Goal: Transaction & Acquisition: Subscribe to service/newsletter

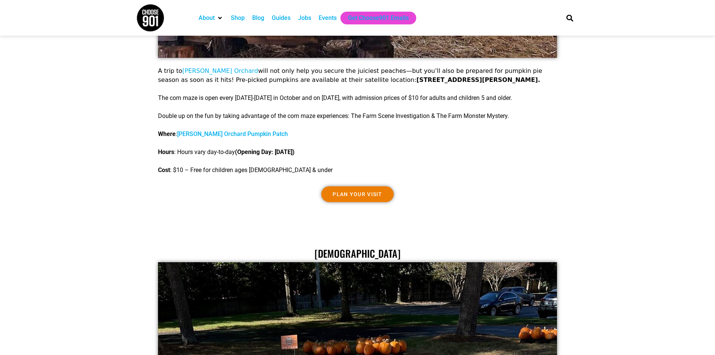
click at [156, 23] on img at bounding box center [150, 18] width 28 height 28
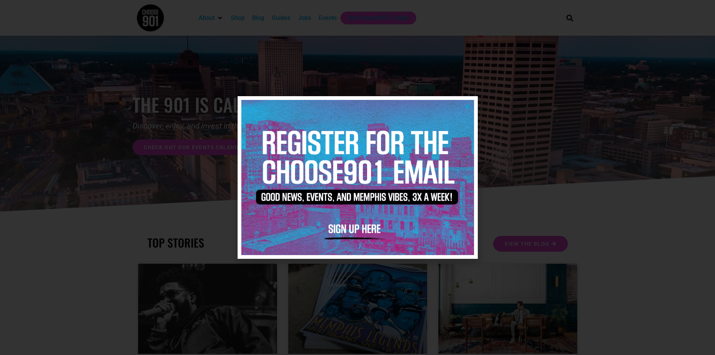
click at [368, 229] on img at bounding box center [357, 177] width 233 height 155
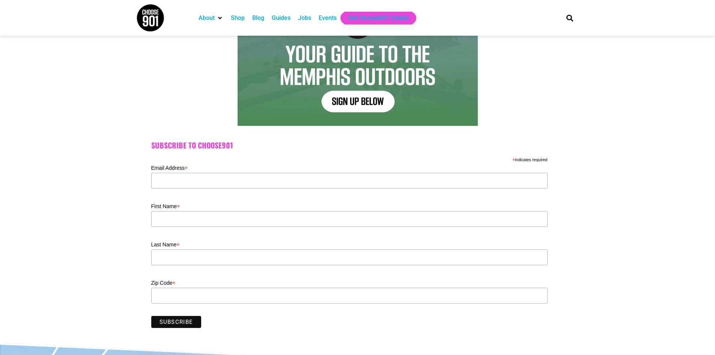
scroll to position [113, 0]
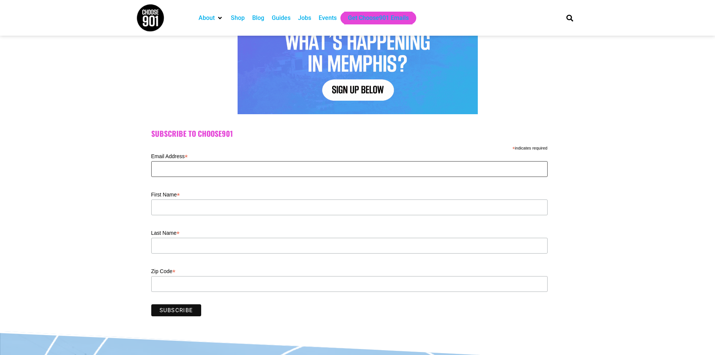
click at [245, 161] on input "Email Address *" at bounding box center [349, 169] width 396 height 16
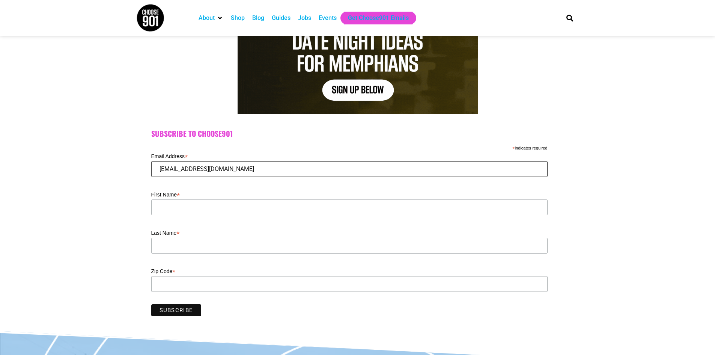
type input "kskelton82@gmail.com"
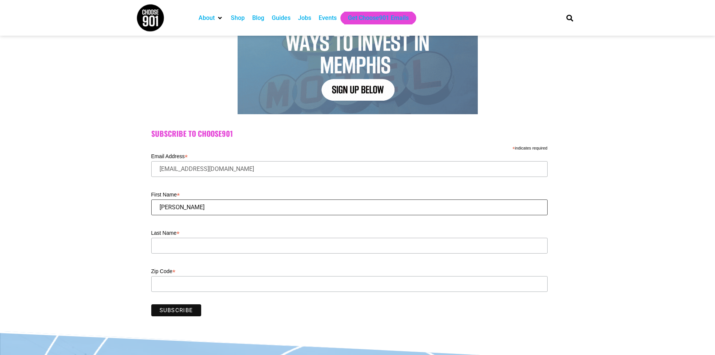
type input "Kristin"
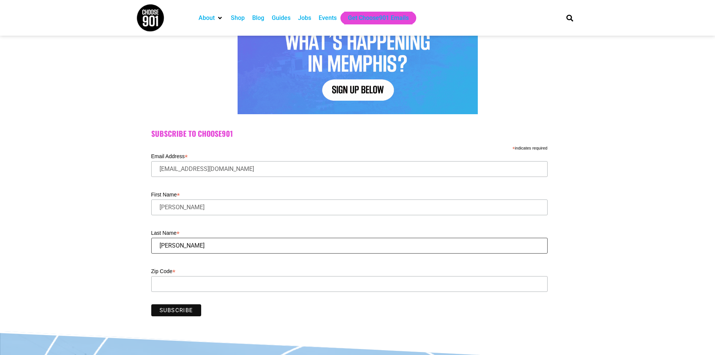
type input "Neubauer"
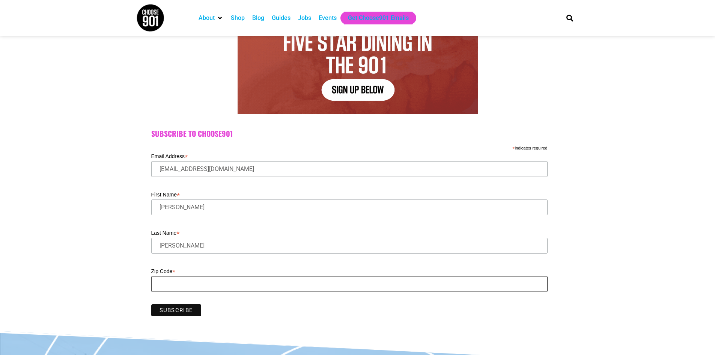
click at [170, 286] on input "Zip Code *" at bounding box center [349, 284] width 396 height 16
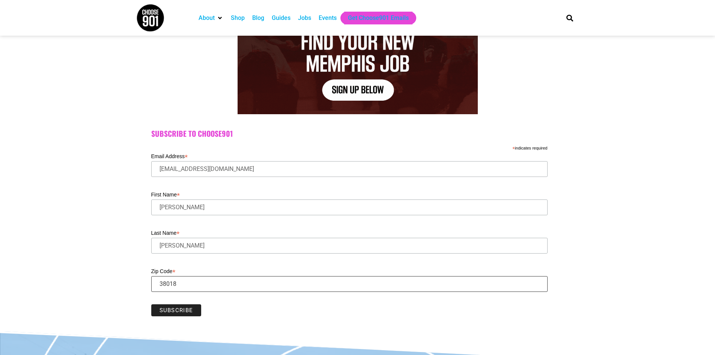
type input "38018"
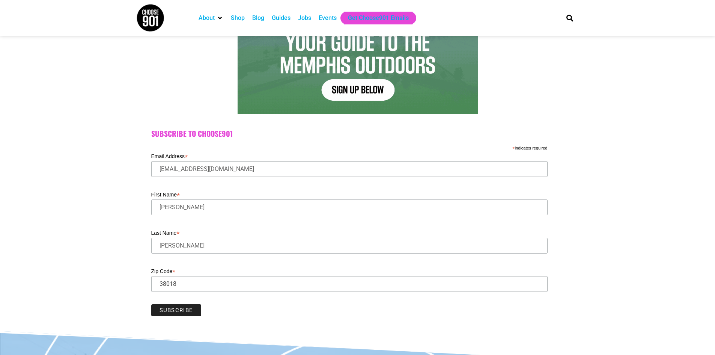
click at [176, 310] on input "Subscribe" at bounding box center [176, 310] width 50 height 12
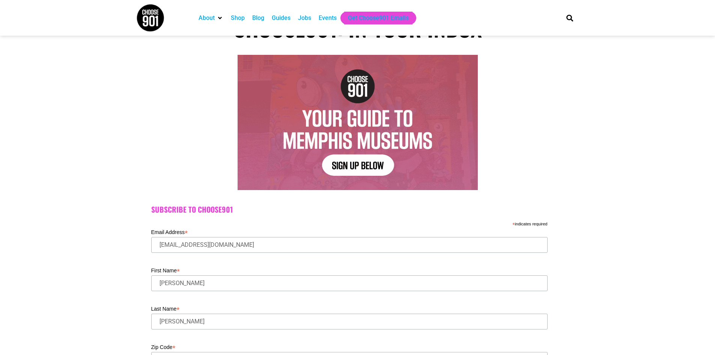
scroll to position [0, 0]
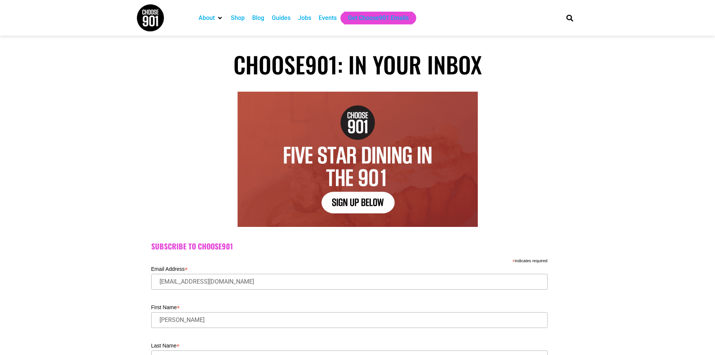
click at [282, 20] on div "Guides" at bounding box center [281, 18] width 19 height 9
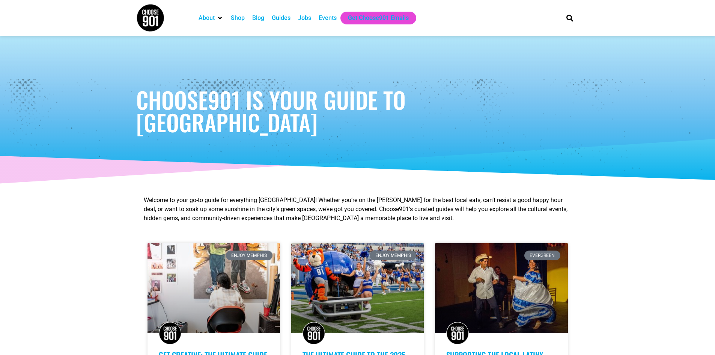
click at [304, 20] on div "Jobs" at bounding box center [304, 18] width 13 height 9
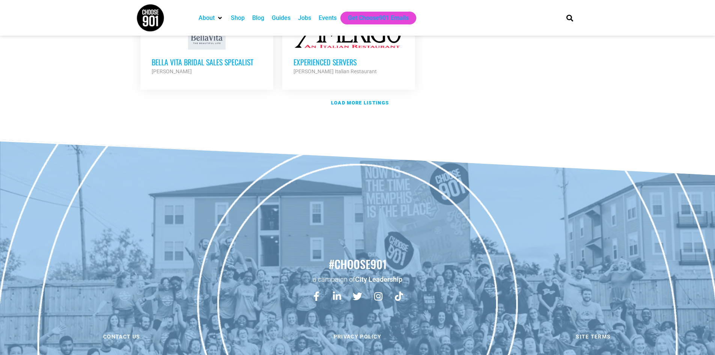
scroll to position [1003, 0]
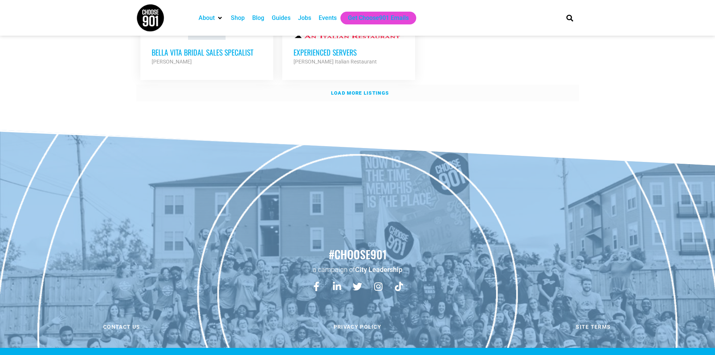
click at [376, 90] on strong "Load more listings" at bounding box center [360, 93] width 58 height 6
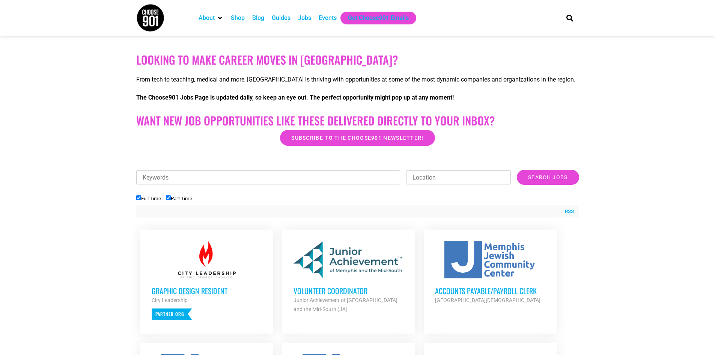
scroll to position [0, 0]
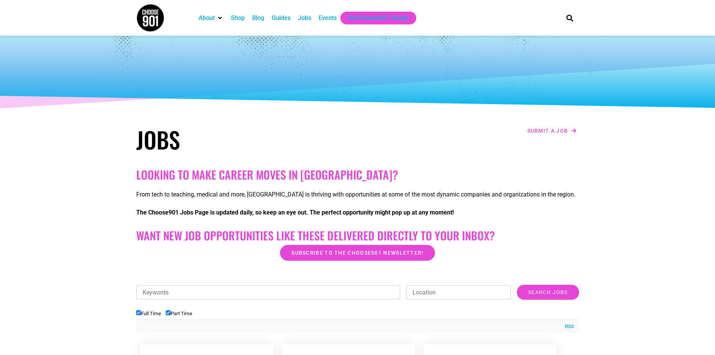
click at [160, 19] on img at bounding box center [150, 18] width 28 height 28
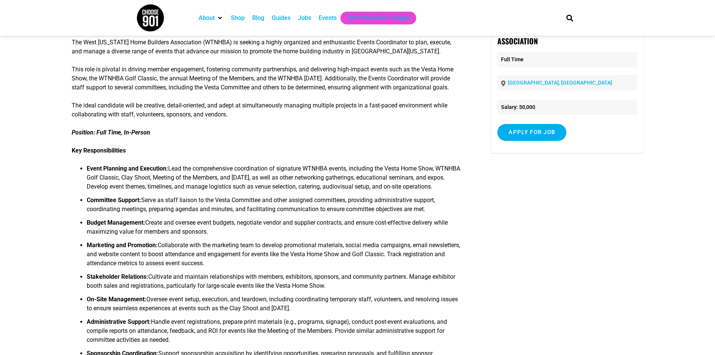
scroll to position [75, 0]
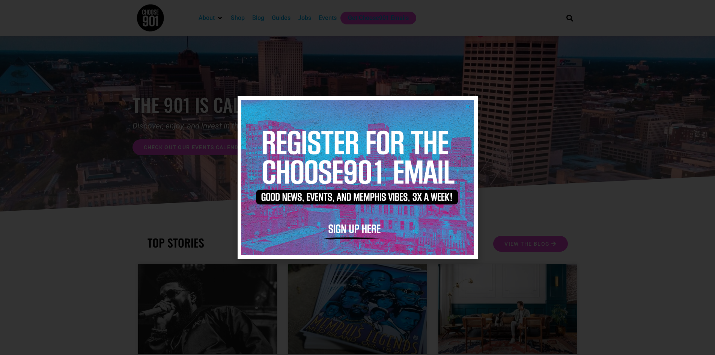
click at [467, 103] on img at bounding box center [357, 177] width 233 height 155
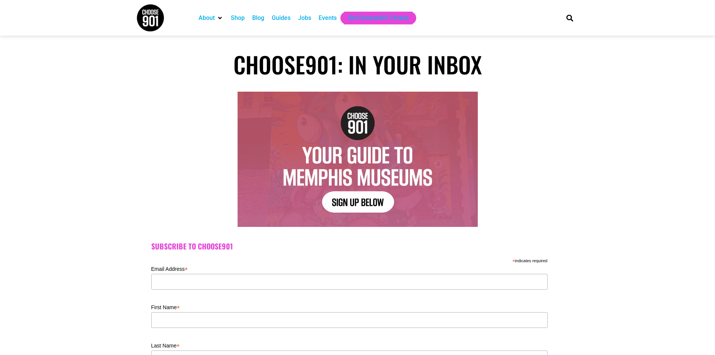
click at [148, 25] on img at bounding box center [150, 18] width 28 height 28
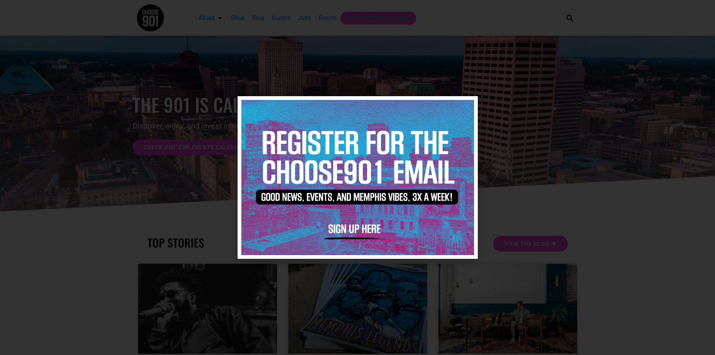
click at [471, 108] on img at bounding box center [357, 177] width 233 height 155
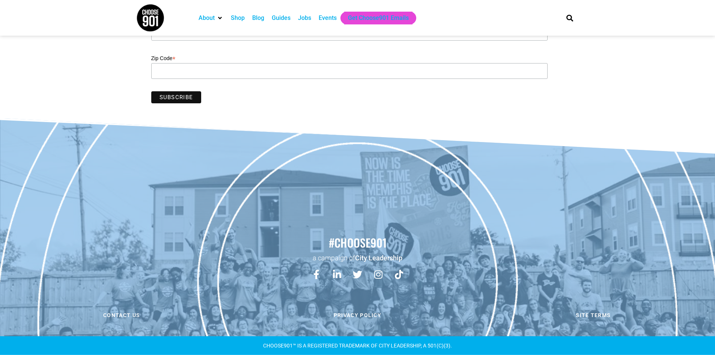
scroll to position [100, 0]
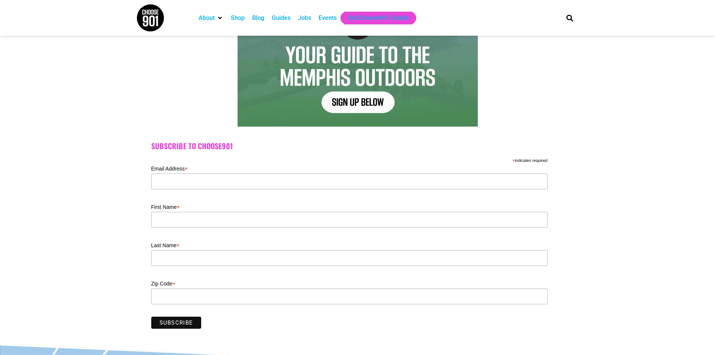
click at [326, 20] on div "Events" at bounding box center [328, 18] width 18 height 9
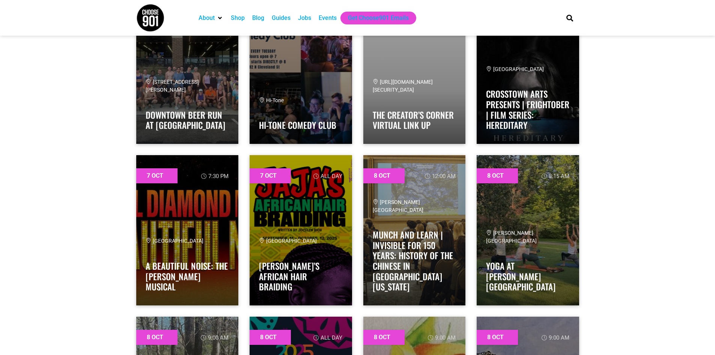
scroll to position [1276, 0]
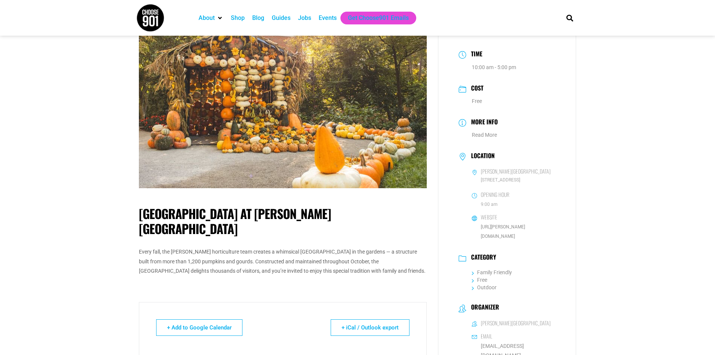
scroll to position [38, 0]
